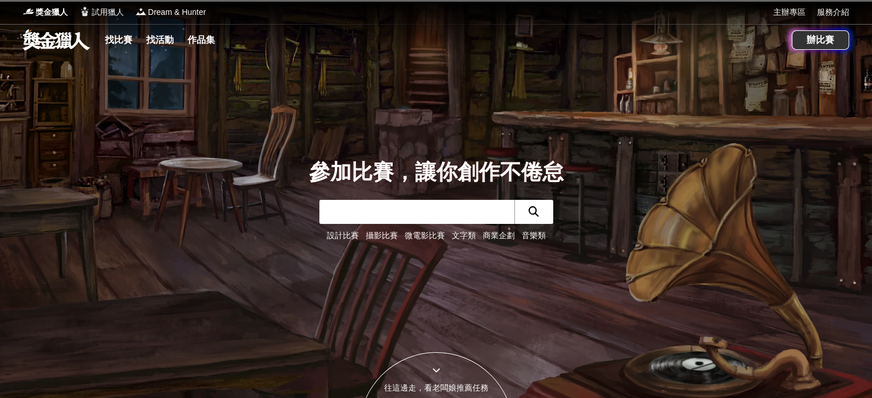
click at [411, 234] on link "微電影比賽" at bounding box center [425, 235] width 40 height 9
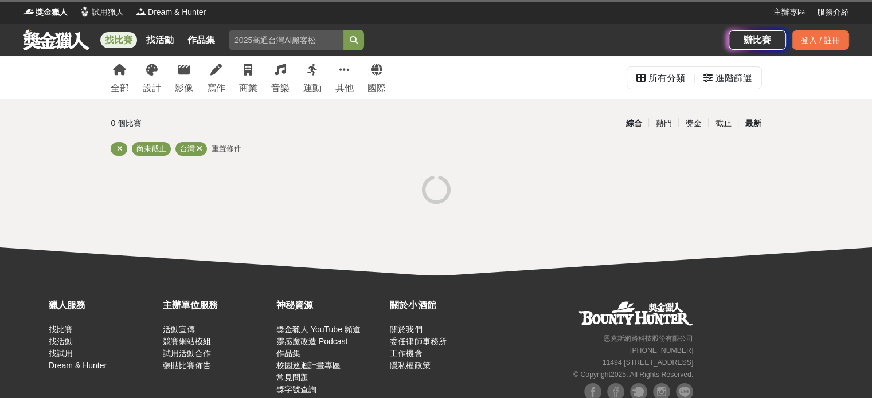
click at [752, 123] on div "最新" at bounding box center [752, 123] width 30 height 20
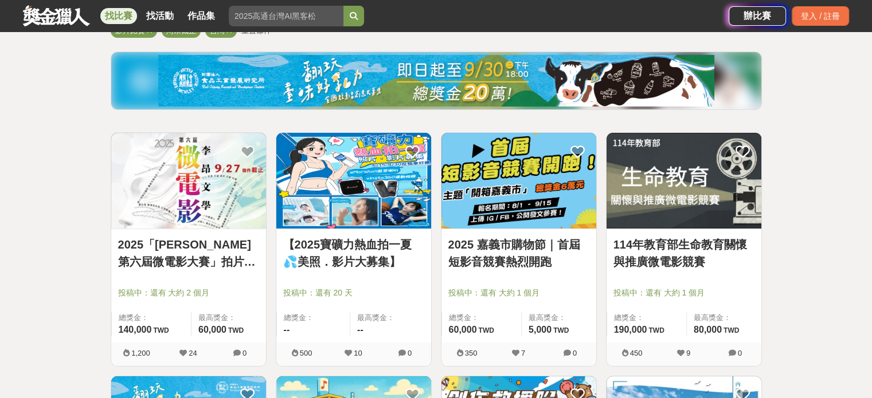
scroll to position [171, 0]
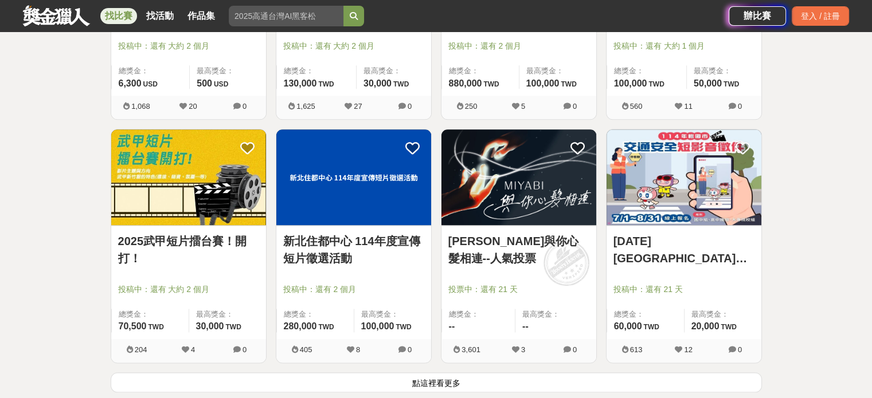
scroll to position [1395, 0]
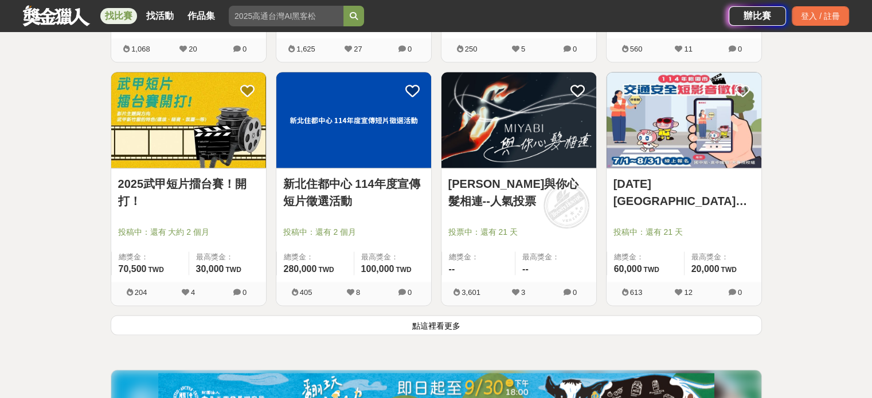
click at [500, 325] on button "點這裡看更多" at bounding box center [436, 325] width 651 height 20
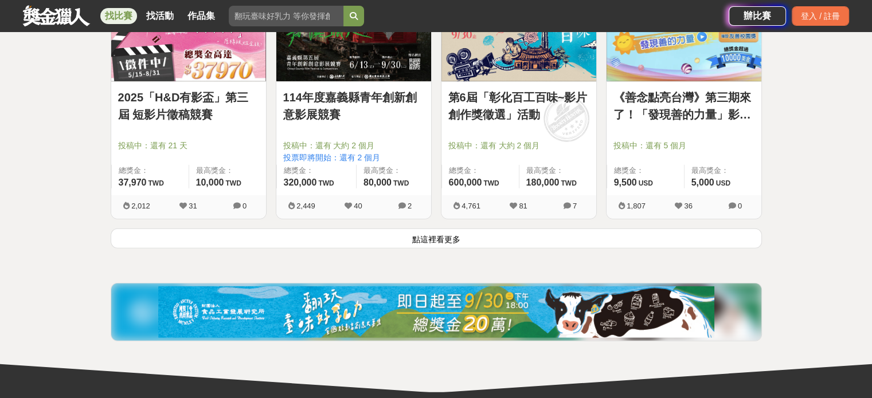
scroll to position [2942, 0]
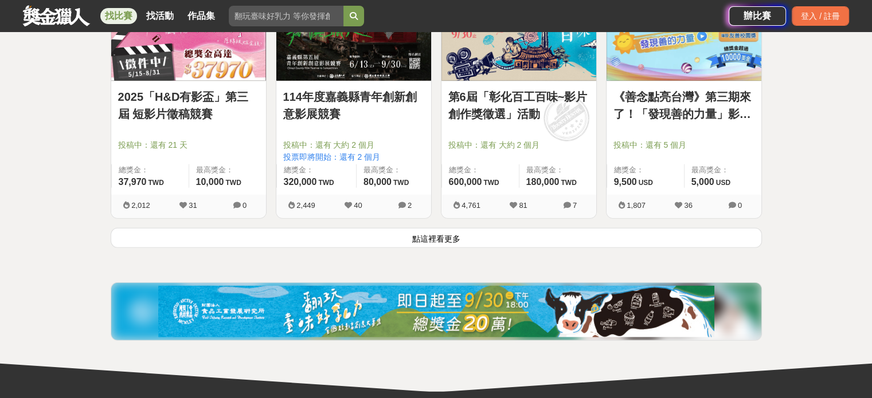
click at [340, 237] on button "點這裡看更多" at bounding box center [436, 238] width 651 height 20
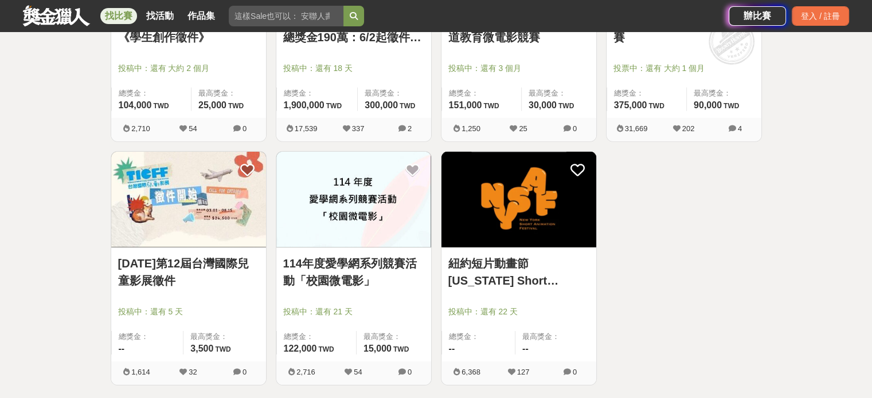
scroll to position [3515, 0]
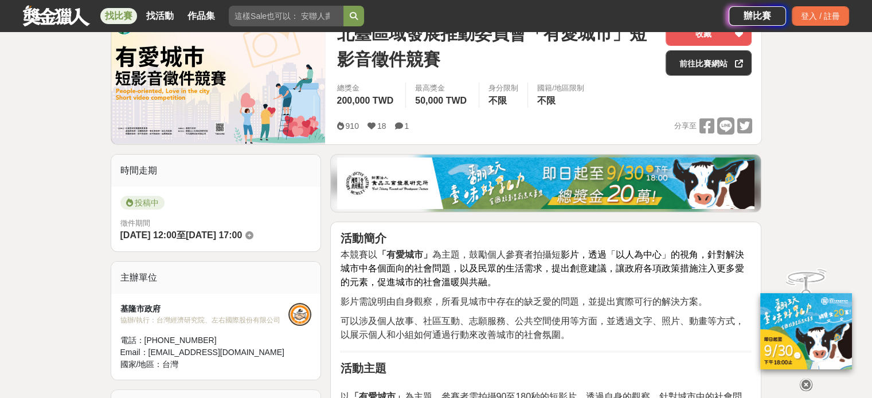
scroll to position [172, 0]
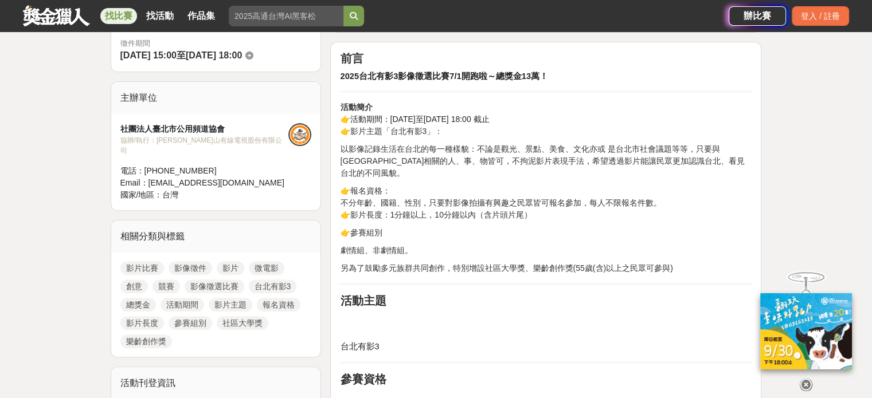
scroll to position [401, 0]
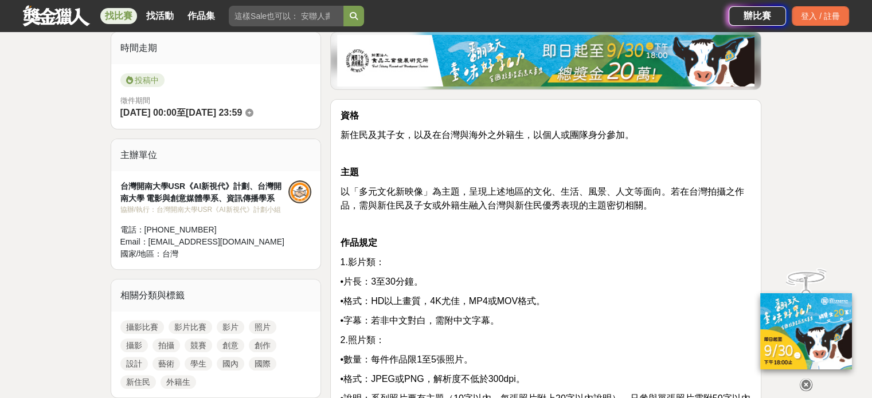
scroll to position [344, 0]
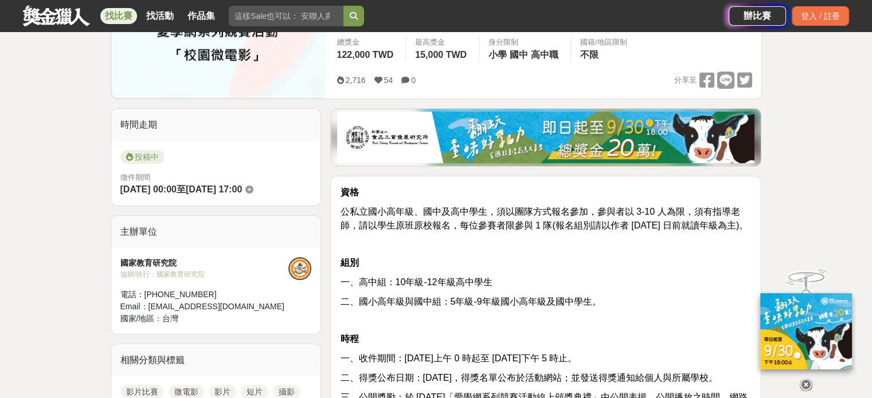
scroll to position [229, 0]
